Goal: Information Seeking & Learning: Learn about a topic

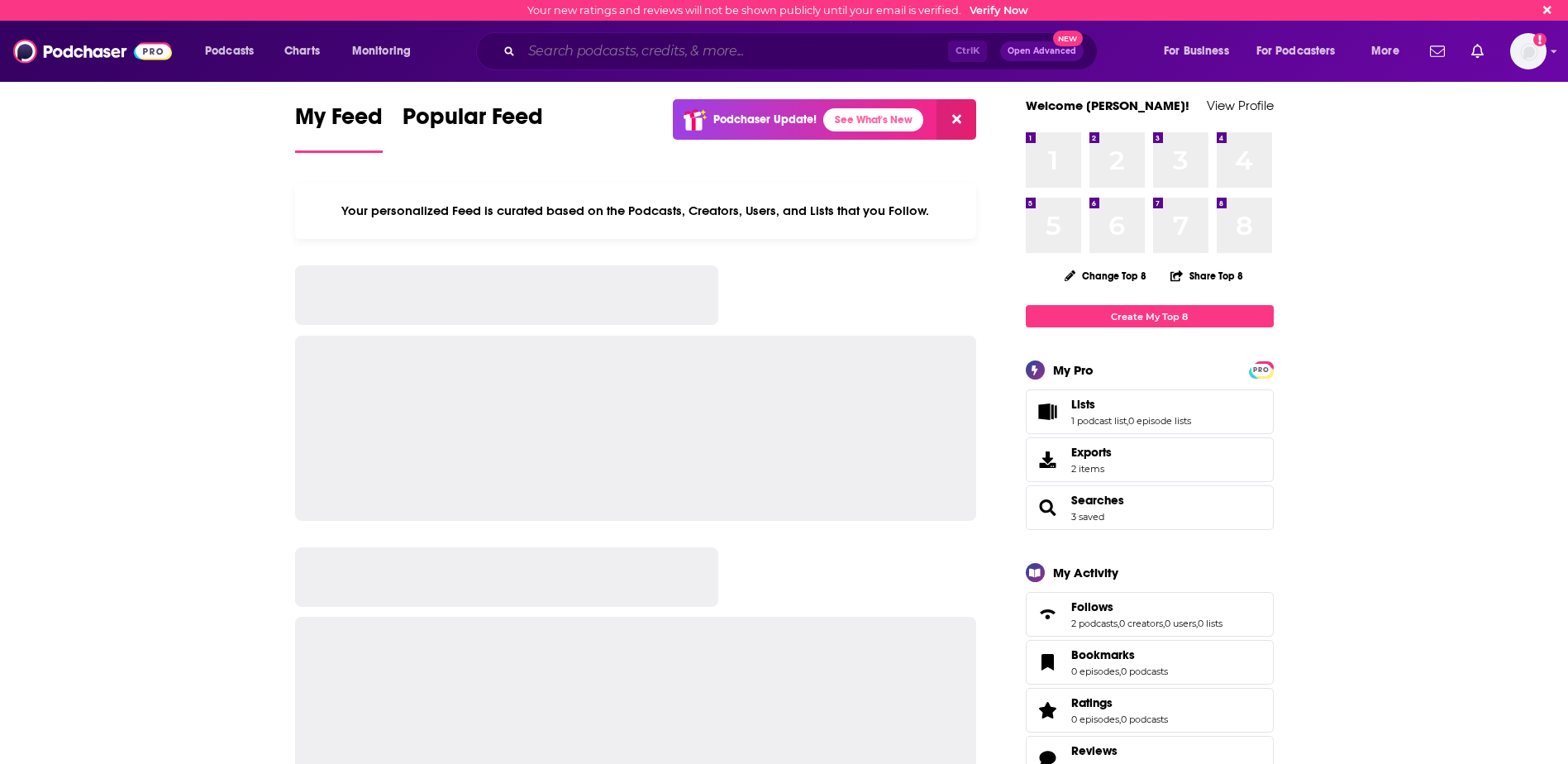
click at [610, 51] on input "Search podcasts, credits, & more..." at bounding box center [734, 51] width 426 height 27
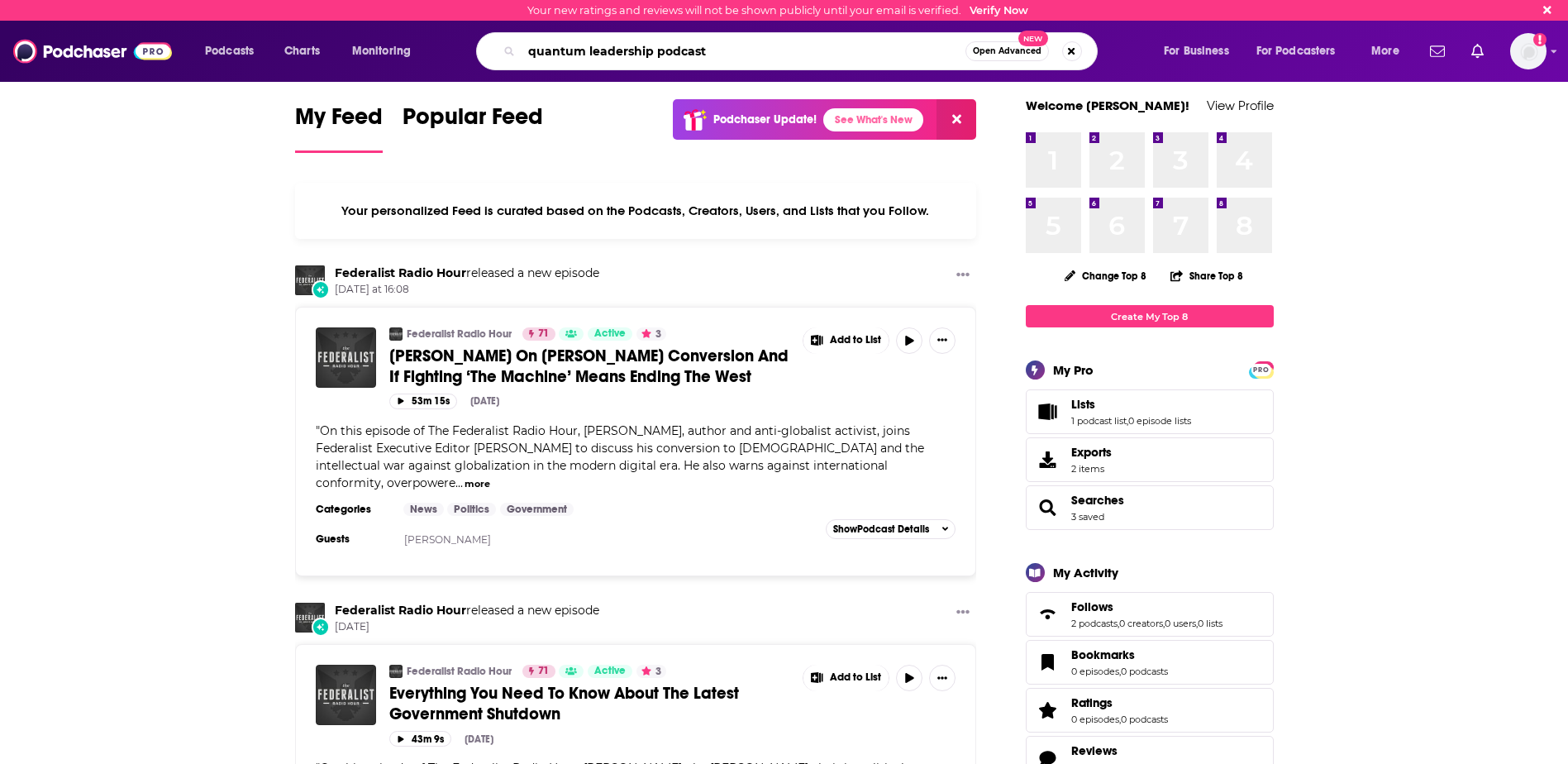
type input "quantum leadership podcast"
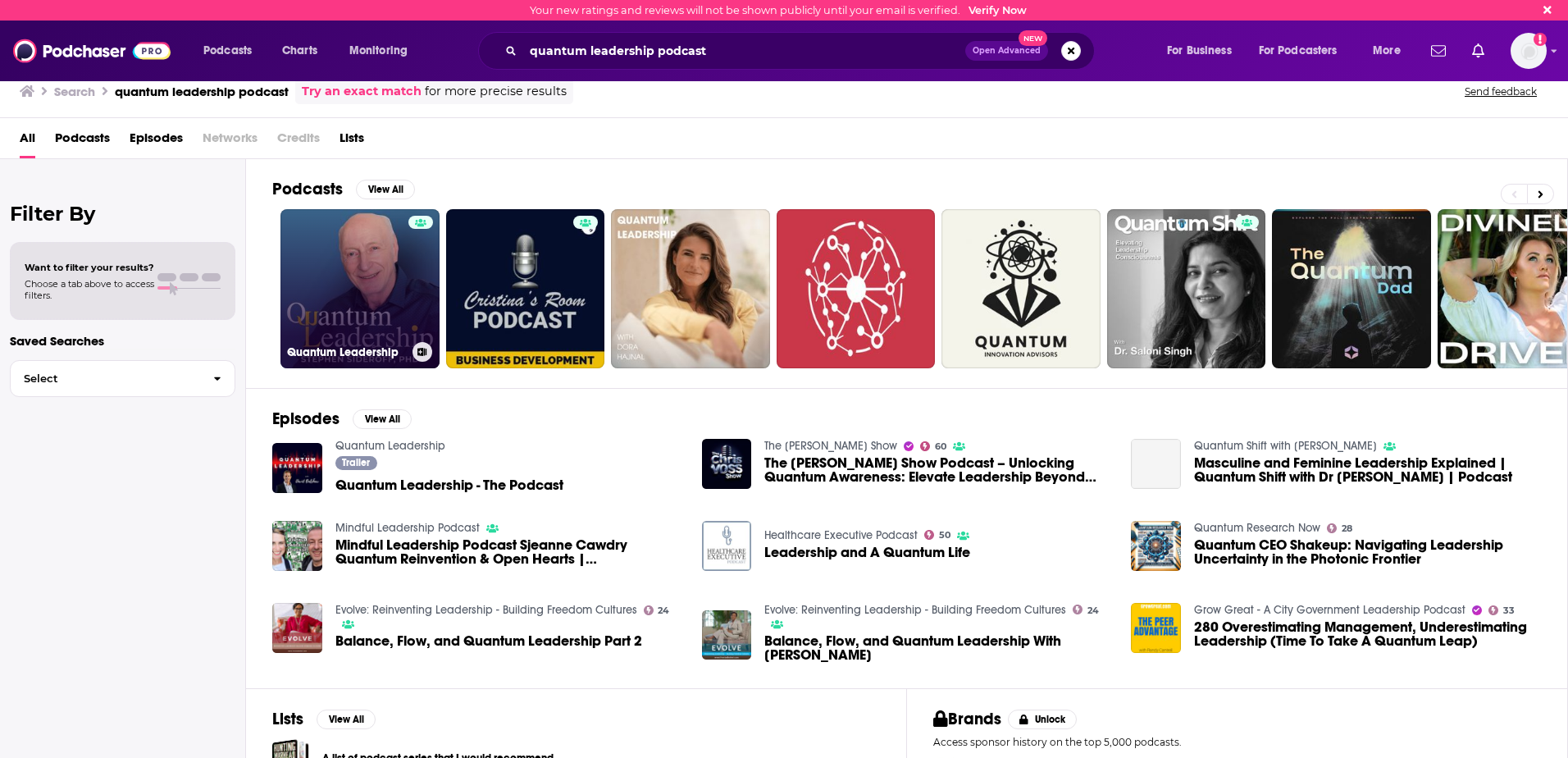
click at [370, 295] on link "Quantum Leadership" at bounding box center [360, 288] width 159 height 159
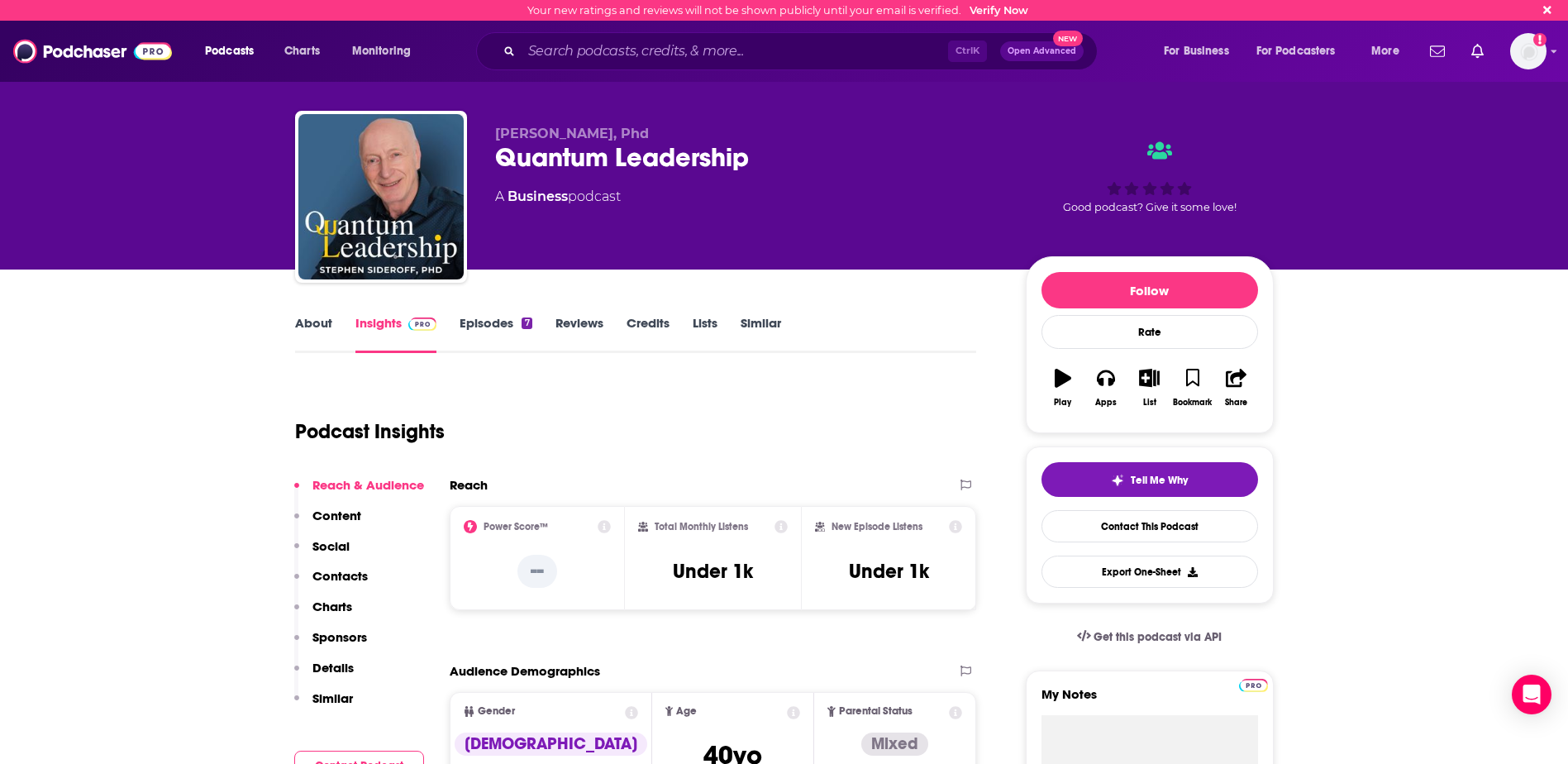
click at [497, 313] on div "About Insights Episodes 7 Reviews Credits Lists Similar" at bounding box center [635, 332] width 682 height 40
click at [496, 322] on link "Episodes 7" at bounding box center [495, 333] width 72 height 38
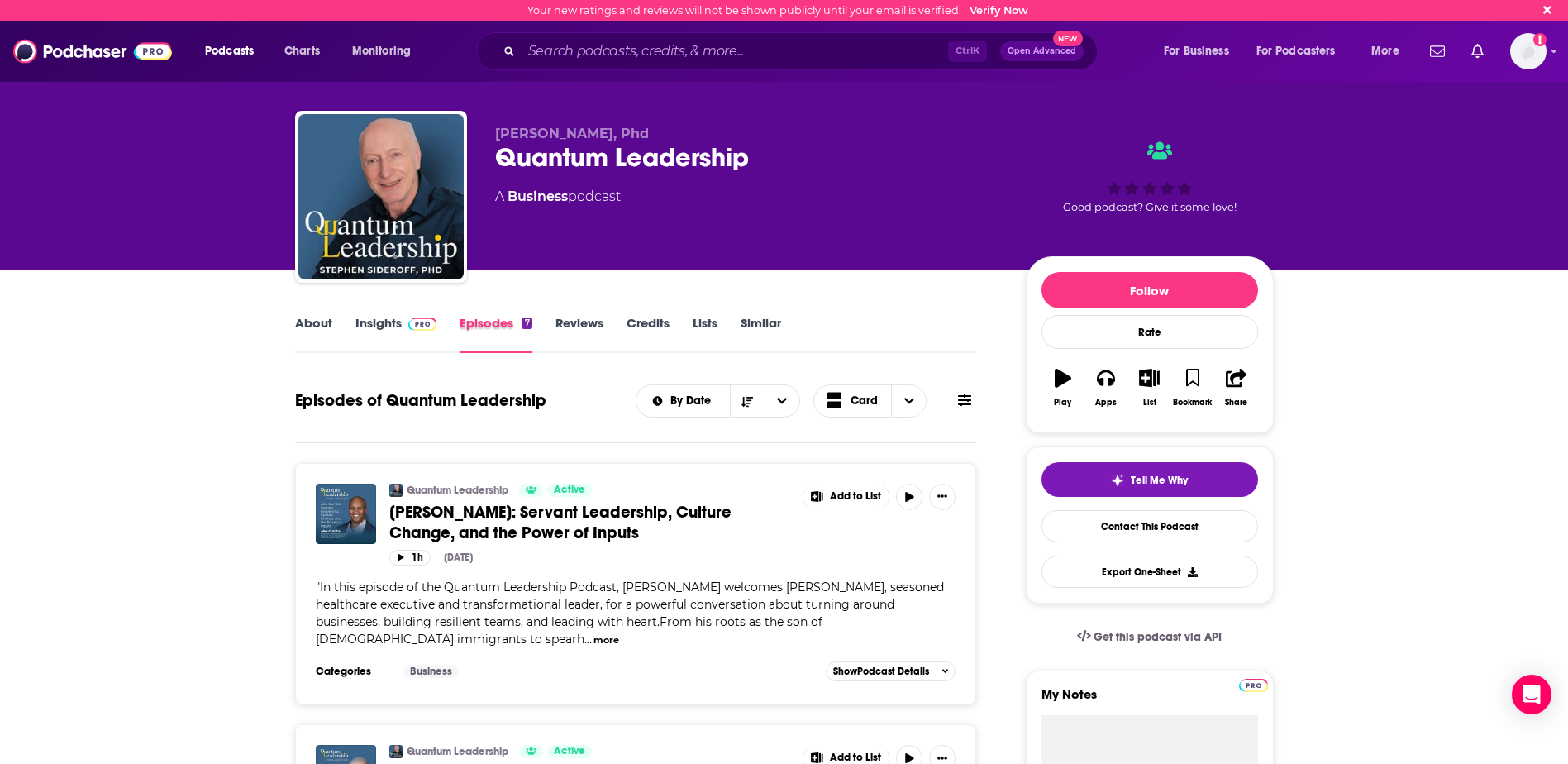
click at [550, 326] on div "Episodes 7" at bounding box center [506, 333] width 95 height 38
click at [573, 327] on link "Reviews" at bounding box center [579, 333] width 48 height 38
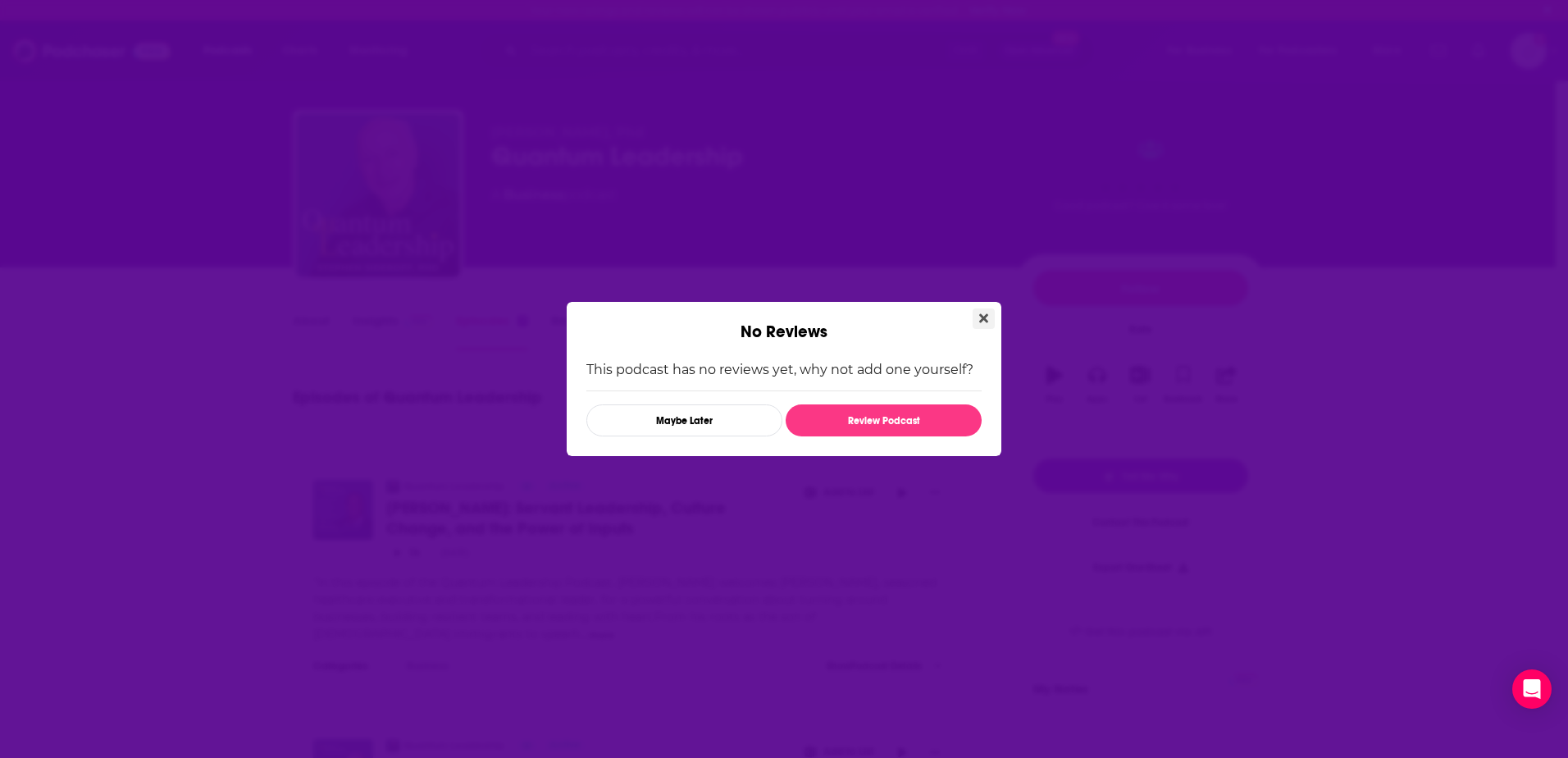
click at [987, 318] on icon "Close" at bounding box center [983, 318] width 9 height 13
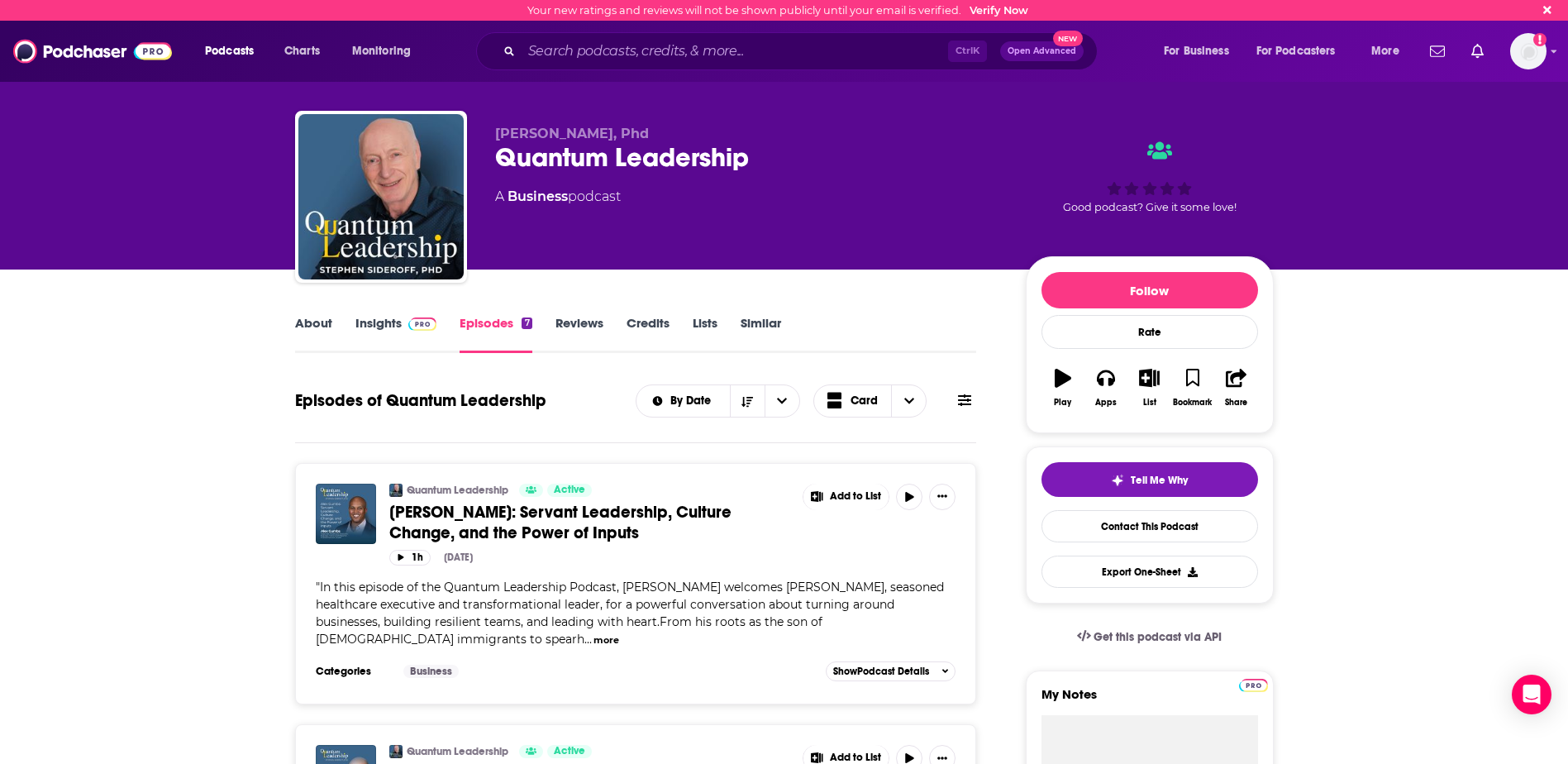
click at [380, 322] on link "Insights" at bounding box center [395, 333] width 81 height 38
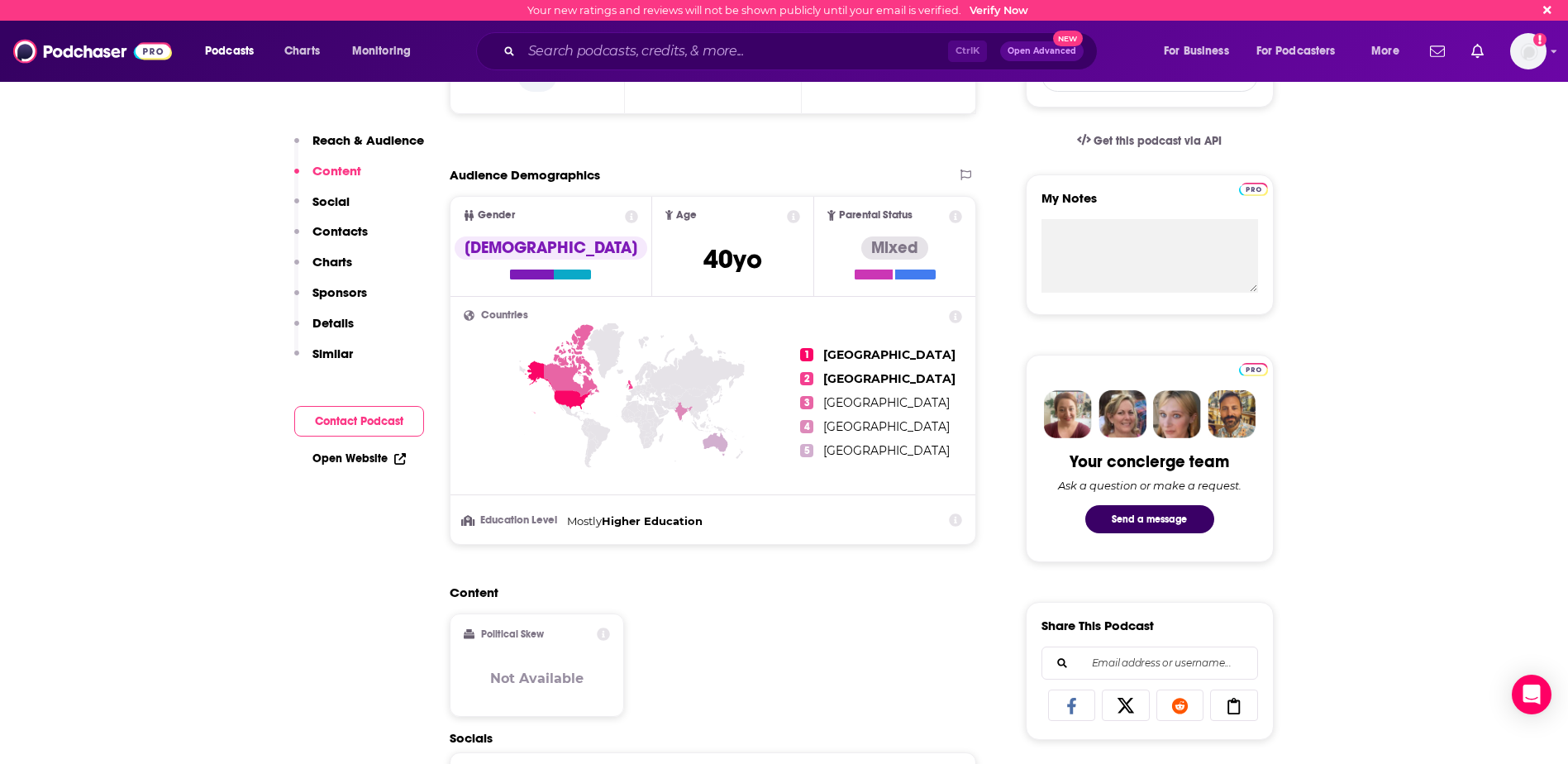
scroll to position [248, 0]
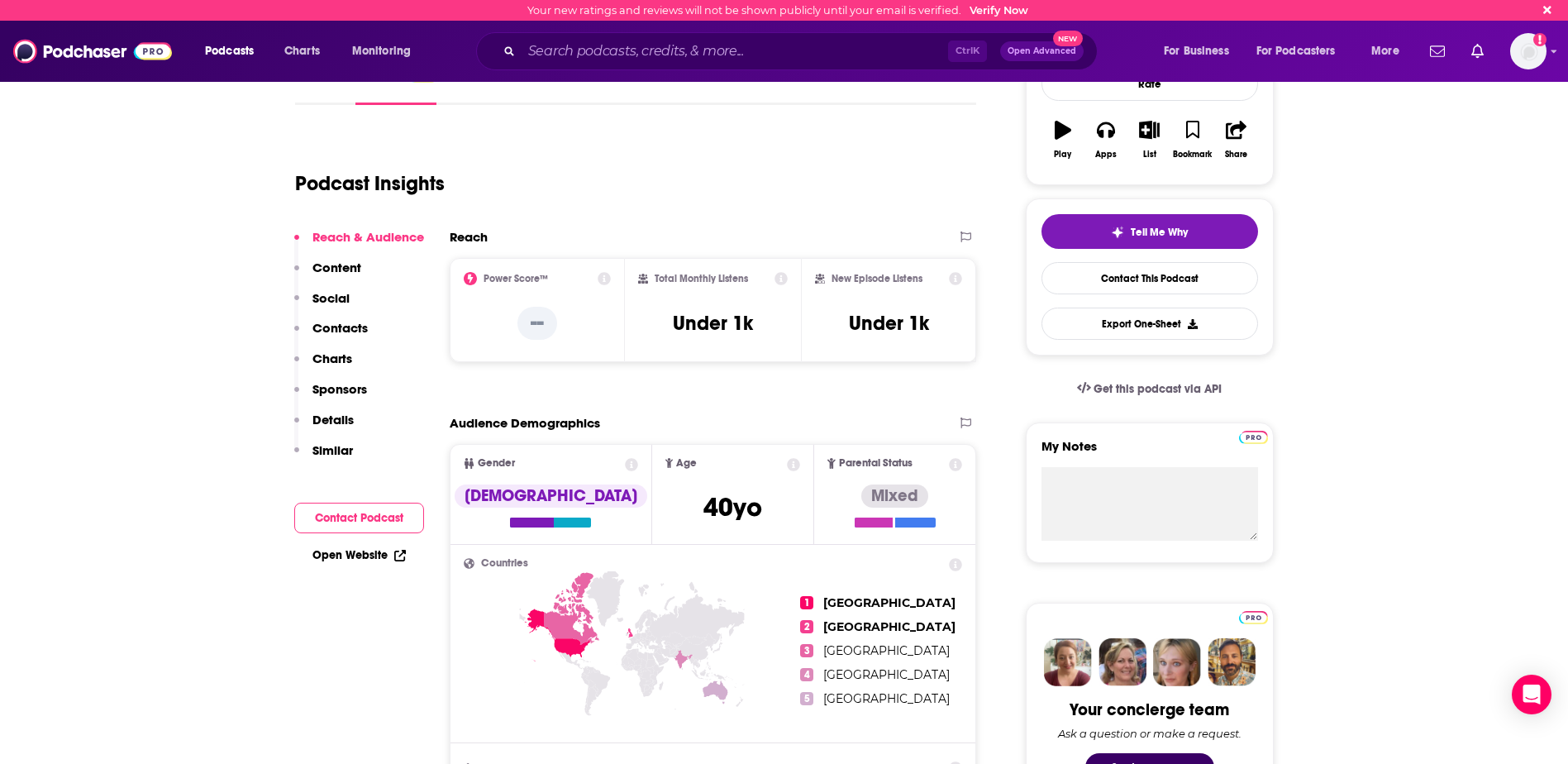
click at [609, 280] on icon at bounding box center [604, 279] width 13 height 13
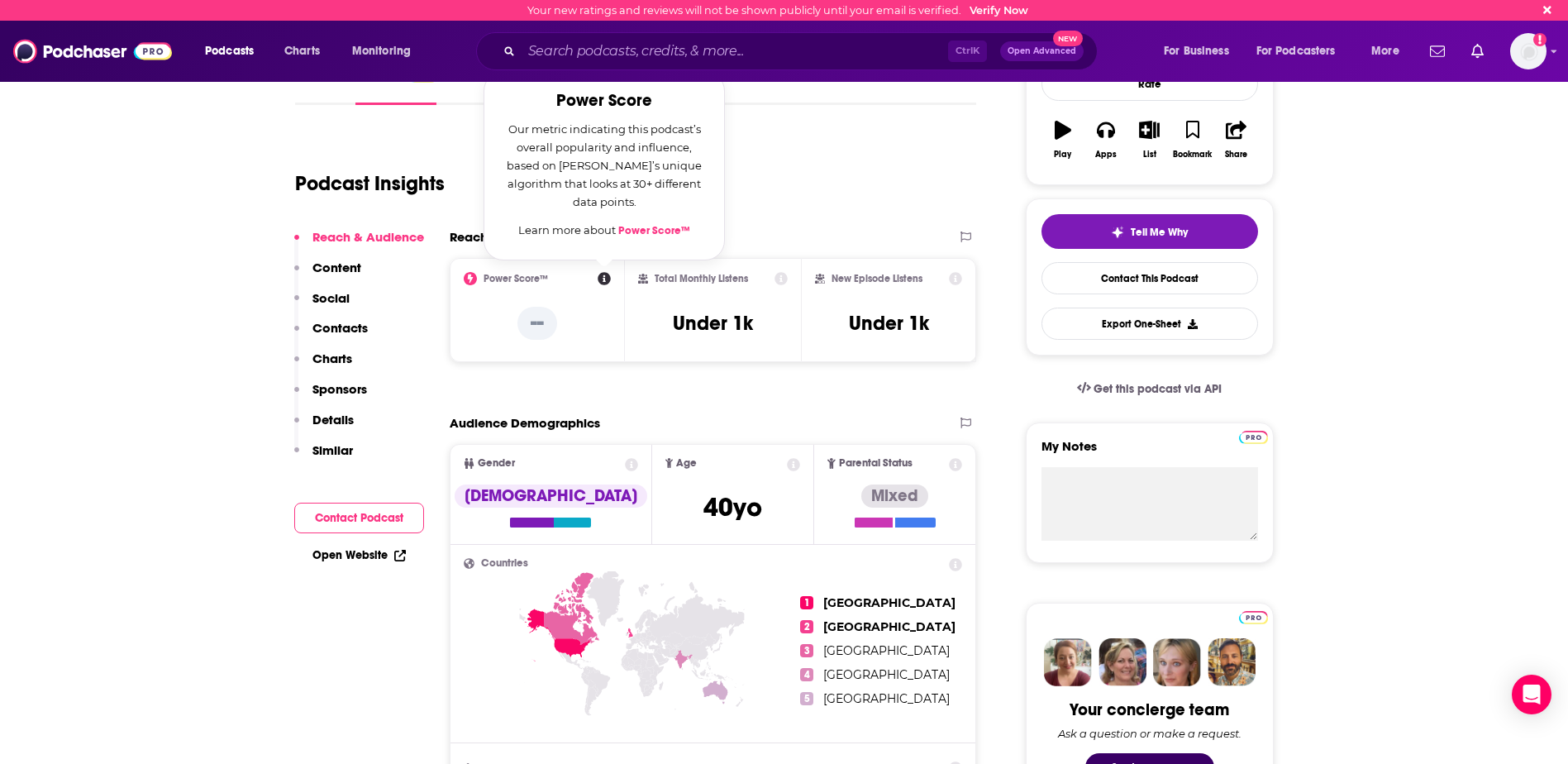
click at [877, 191] on div "Podcast Insights" at bounding box center [629, 174] width 668 height 84
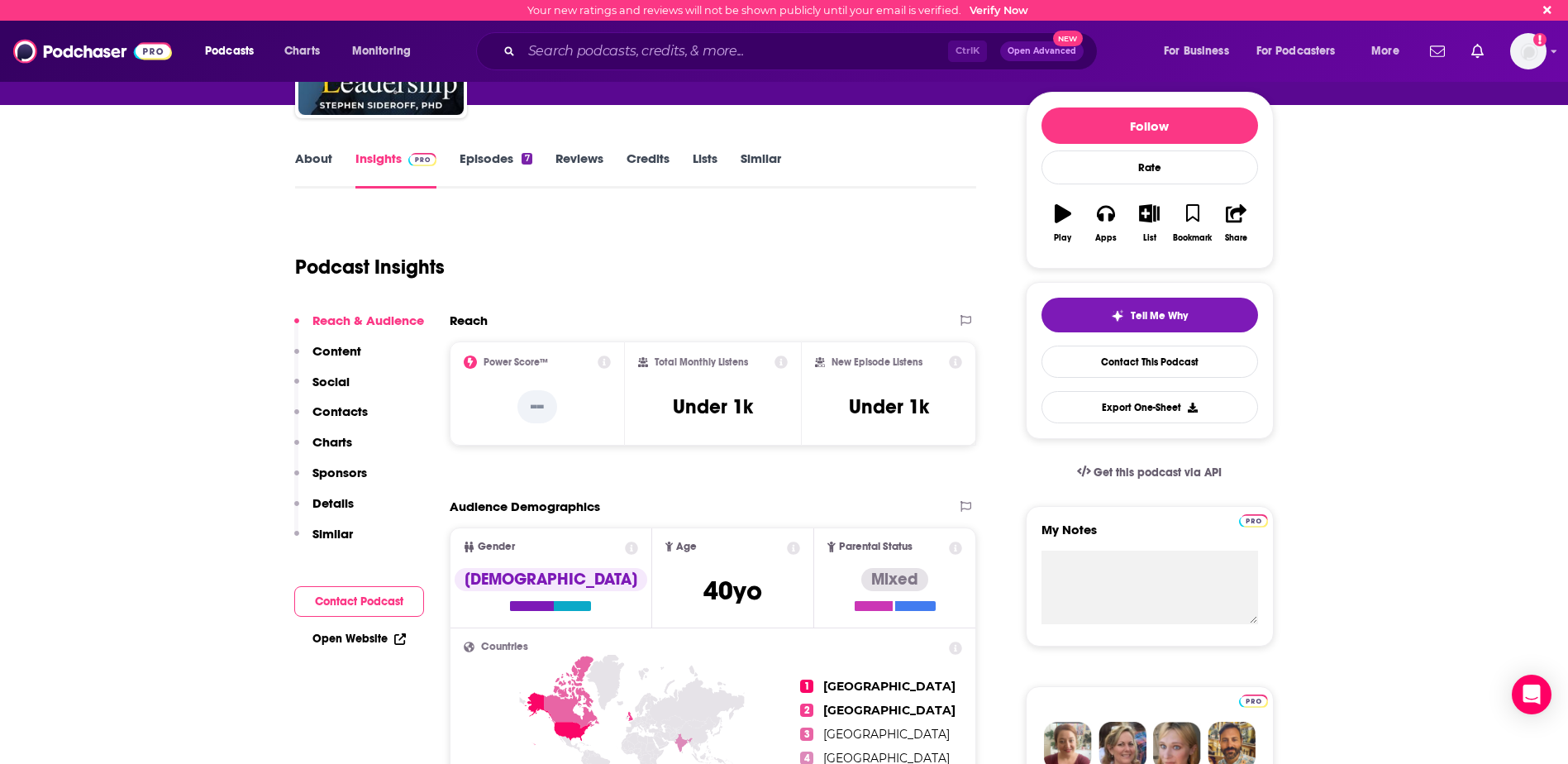
scroll to position [165, 0]
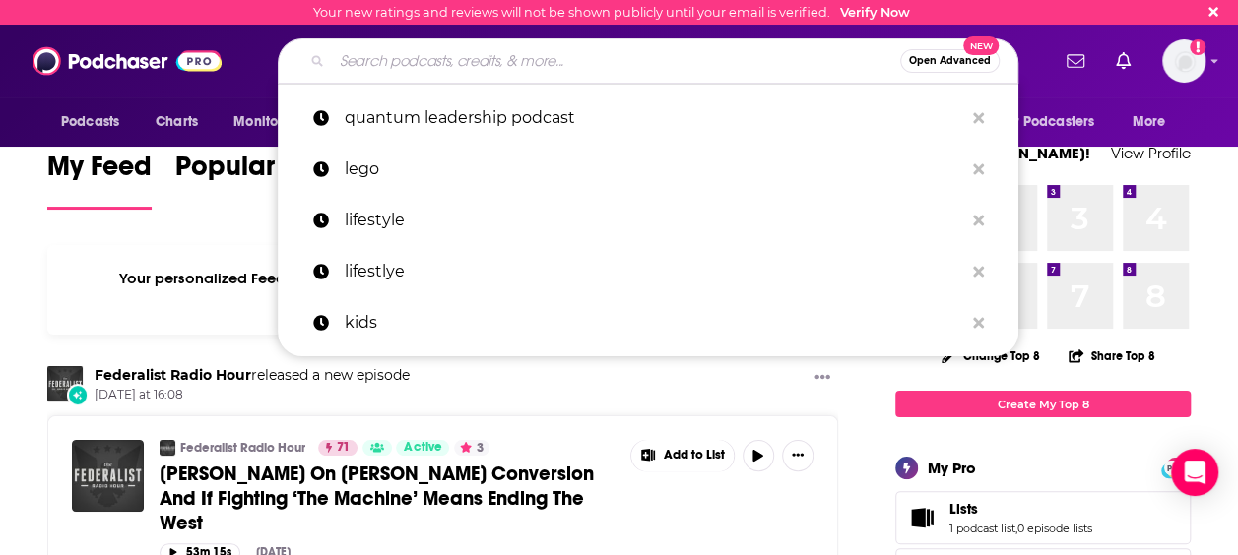
click at [408, 59] on input "Search podcasts, credits, & more..." at bounding box center [616, 61] width 568 height 32
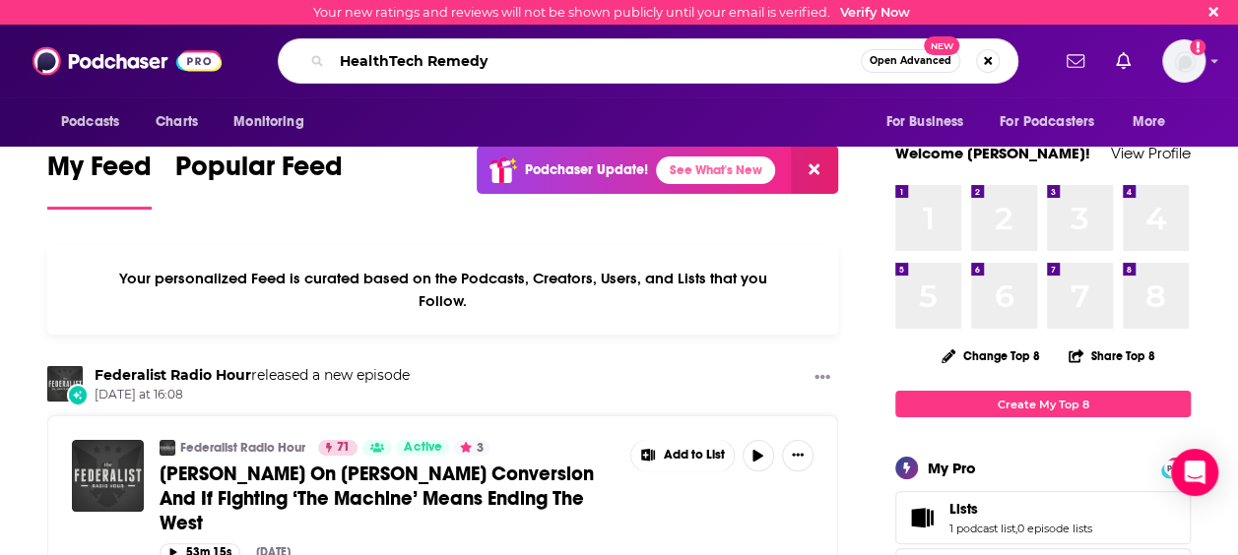
type input "HealthTech Remedy"
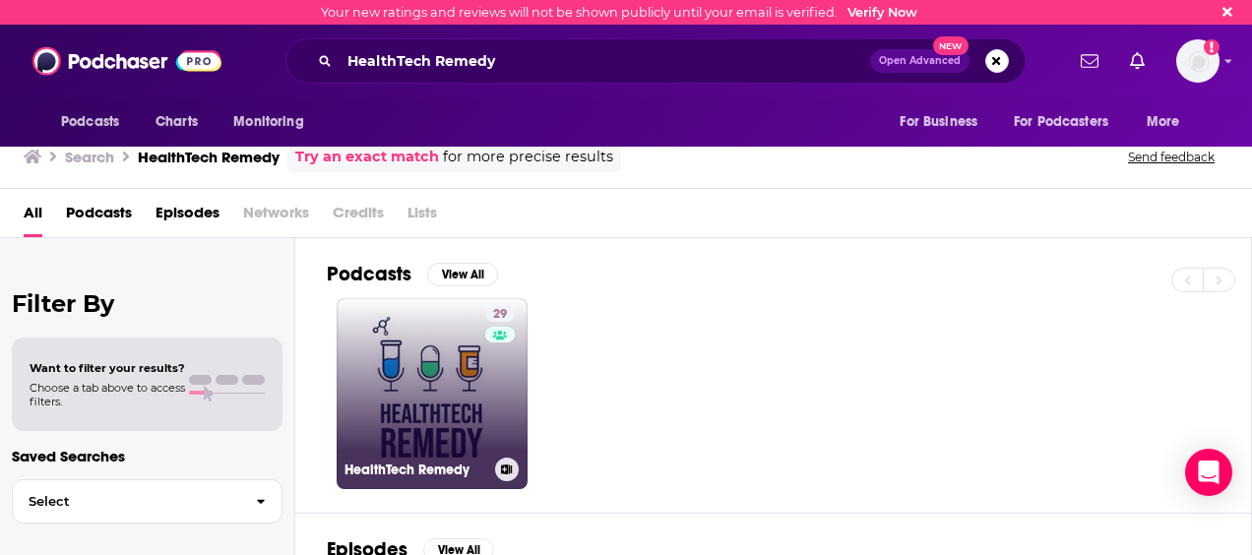
click at [463, 368] on link "29 HealthTech Remedy" at bounding box center [432, 393] width 191 height 191
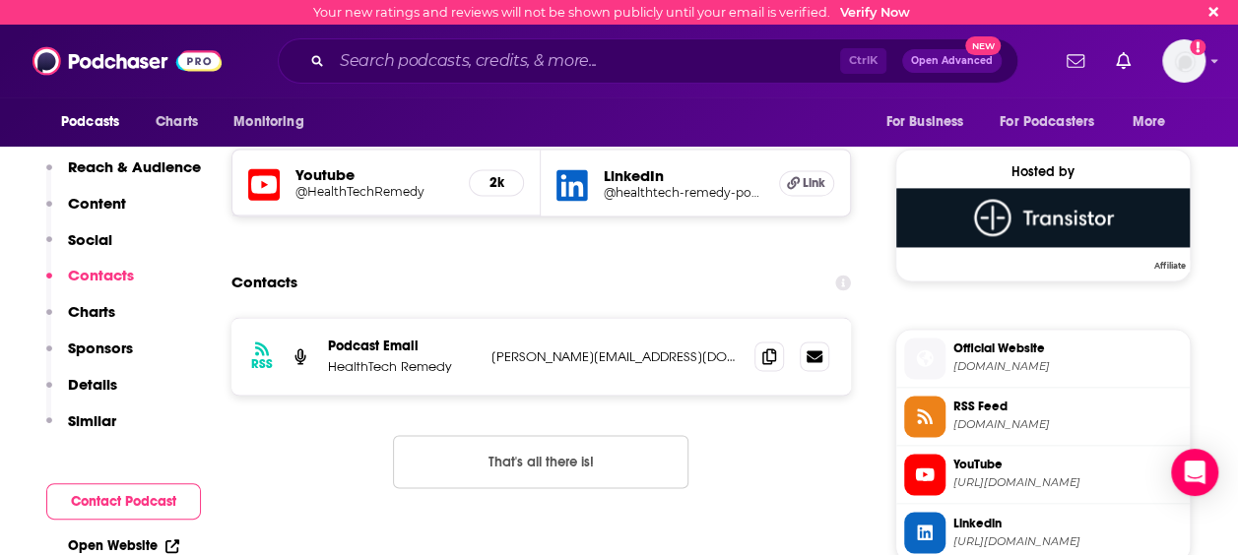
scroll to position [1378, 0]
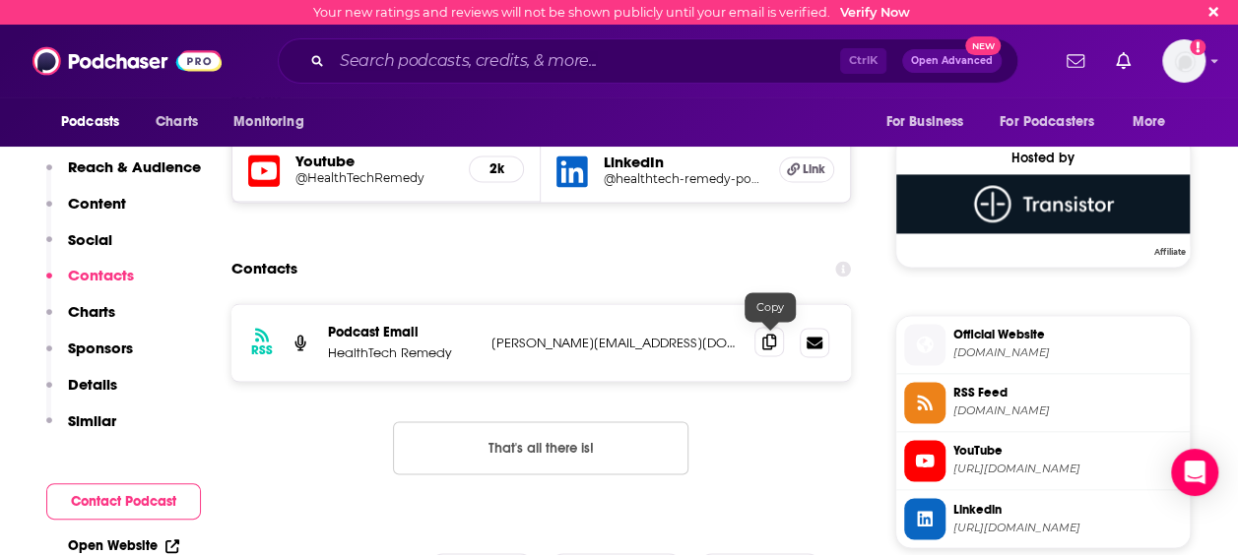
click at [765, 343] on icon at bounding box center [769, 342] width 14 height 16
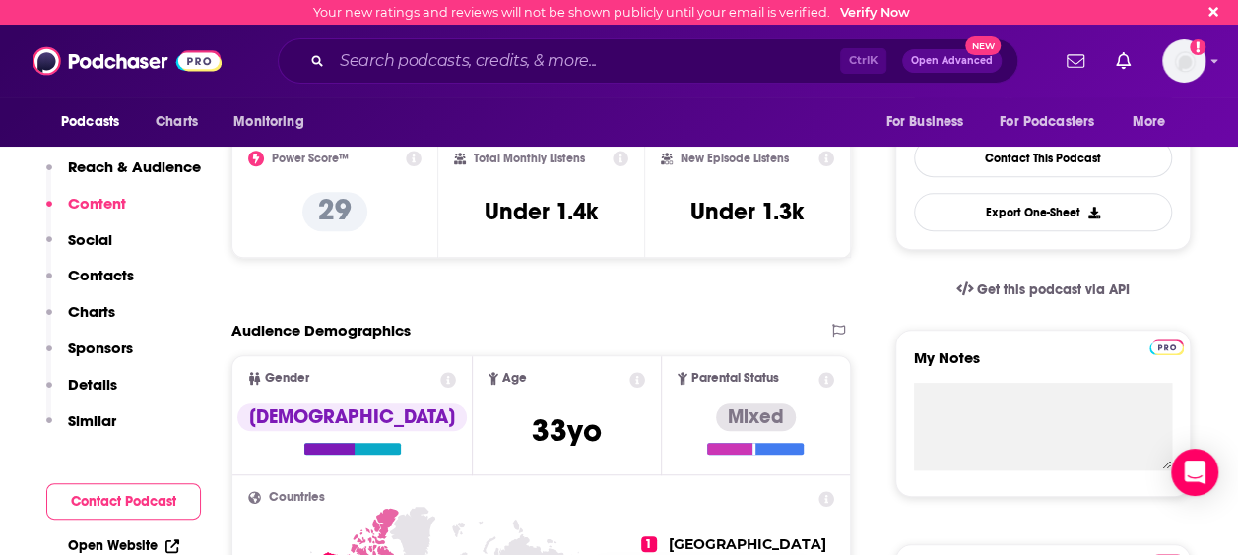
scroll to position [197, 0]
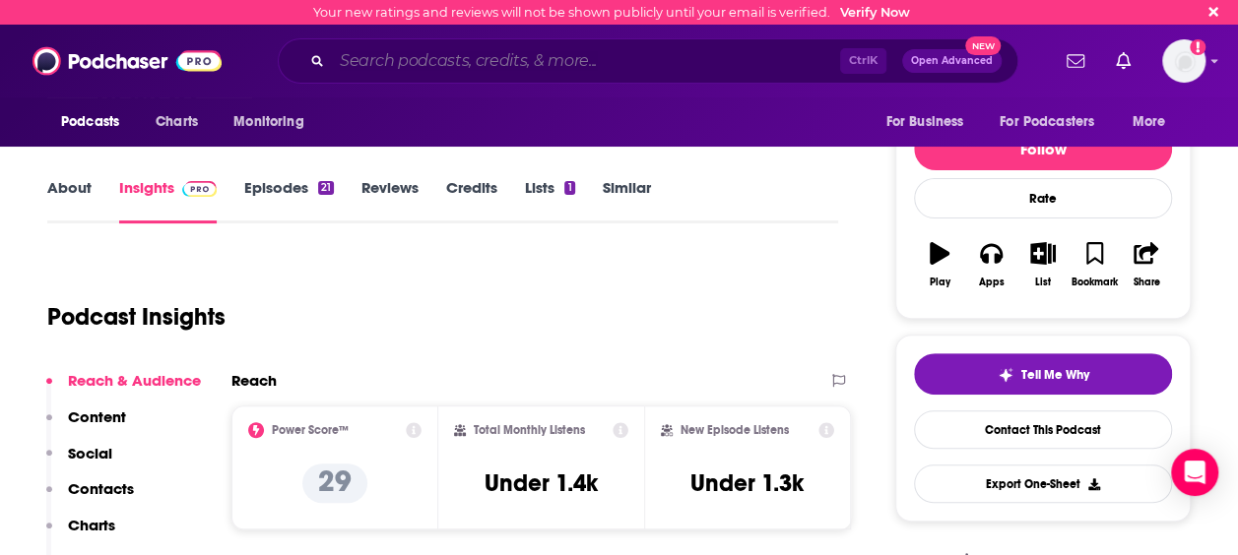
click at [421, 67] on input "Search podcasts, credits, & more..." at bounding box center [586, 61] width 508 height 32
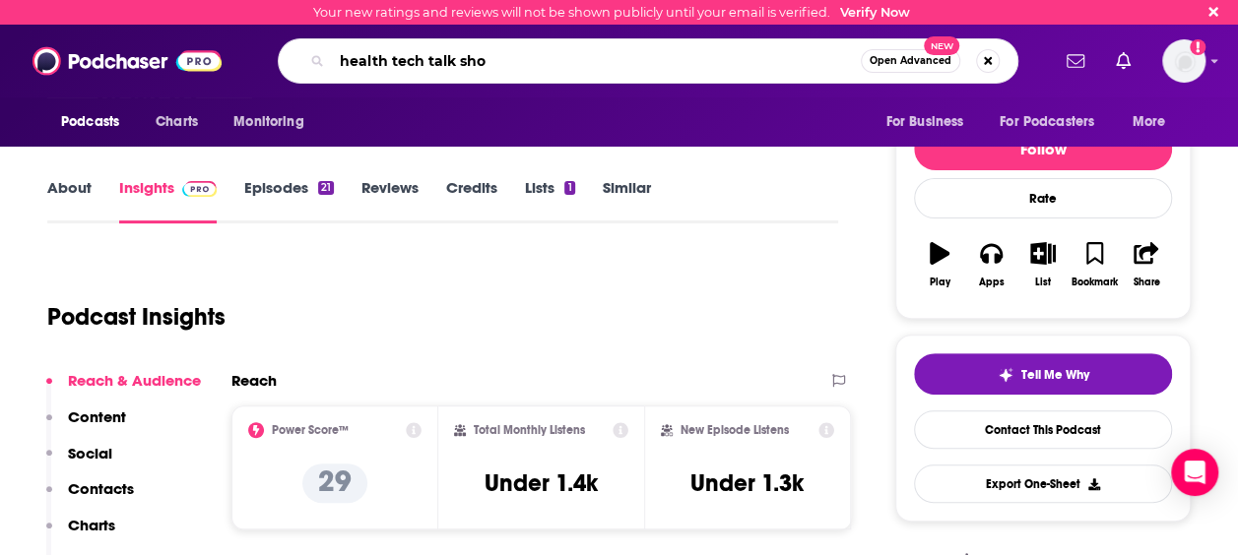
type input "health tech talk show"
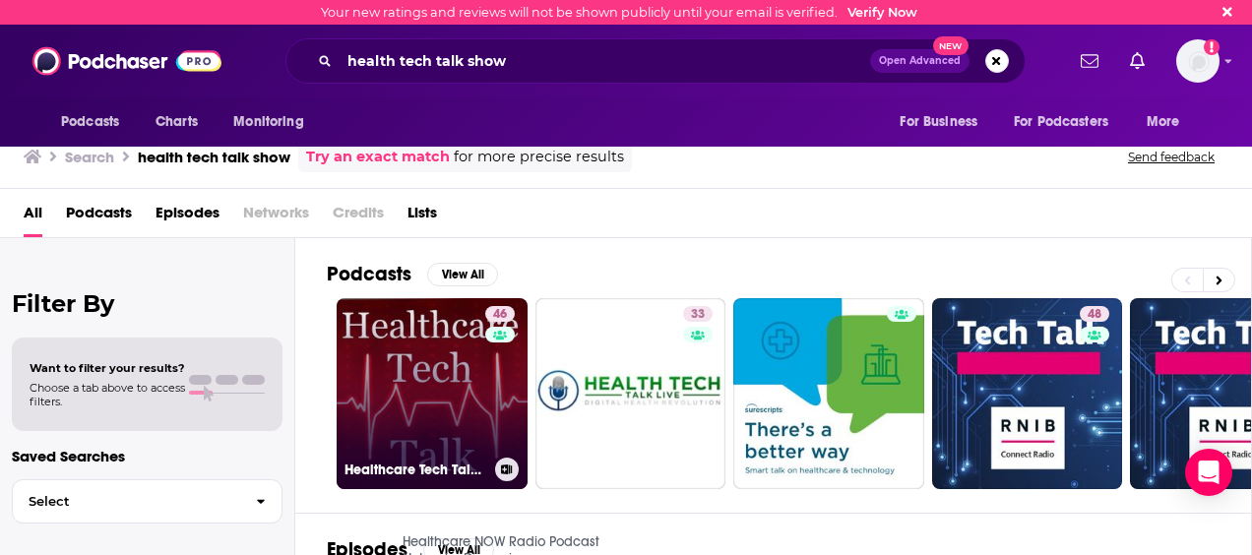
click at [447, 367] on link "46 Healthcare Tech Talk- Exploring how technology can help meet the challenges …" at bounding box center [432, 393] width 191 height 191
